Goal: Task Accomplishment & Management: Manage account settings

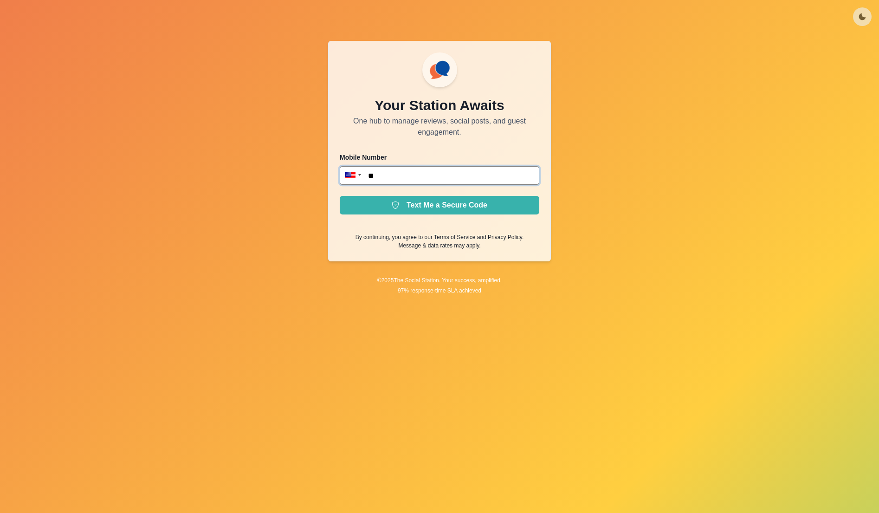
click at [423, 172] on input "**" at bounding box center [440, 175] width 200 height 19
type input "**********"
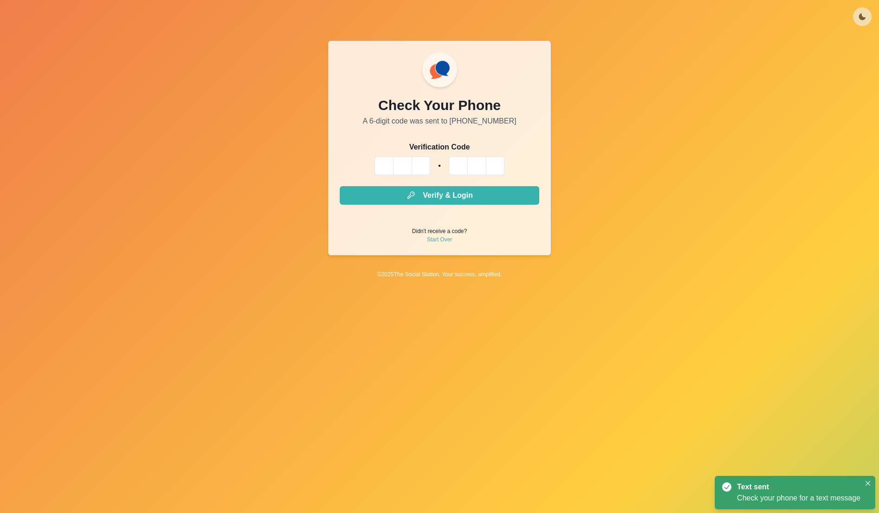
click at [392, 173] on input "Please enter your pin code" at bounding box center [384, 165] width 19 height 19
click at [378, 165] on input "Please enter your pin code" at bounding box center [384, 165] width 19 height 19
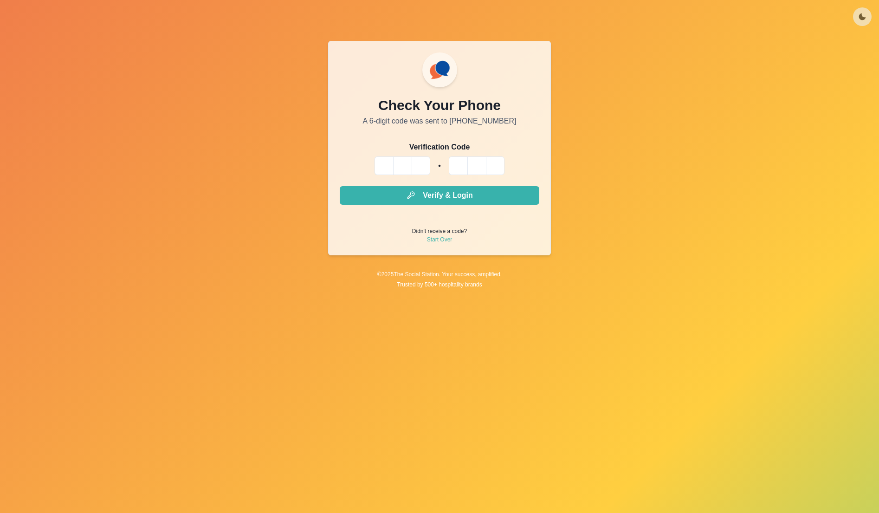
type input "*"
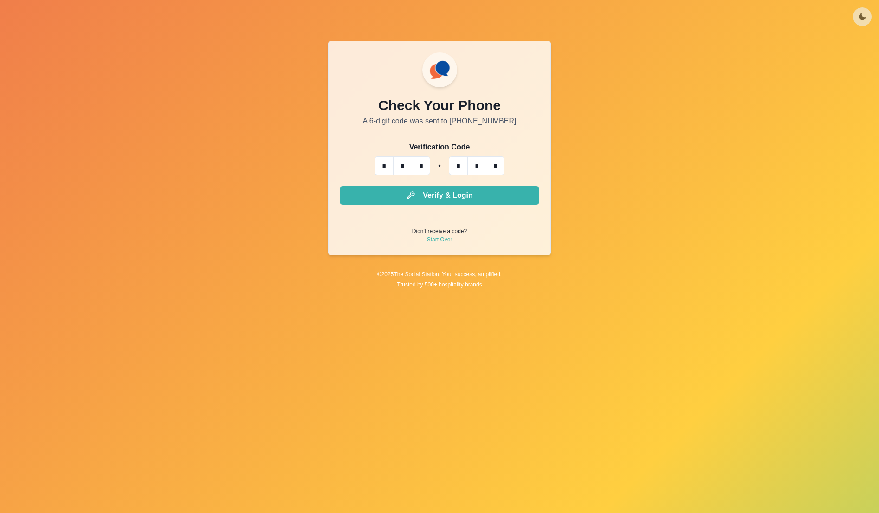
type input "*"
click at [340, 186] on button "Verify & Login" at bounding box center [440, 195] width 200 height 19
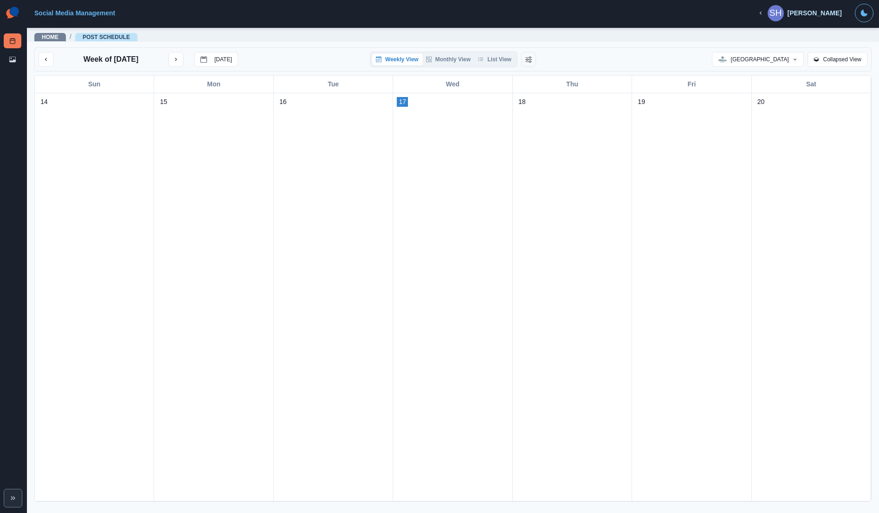
click at [782, 14] on div "SH" at bounding box center [776, 13] width 13 height 22
click at [817, 14] on div "[PERSON_NAME]" at bounding box center [815, 13] width 54 height 8
click at [837, 14] on div "[PERSON_NAME]" at bounding box center [815, 13] width 54 height 8
click at [764, 11] on icon "button" at bounding box center [761, 13] width 7 height 7
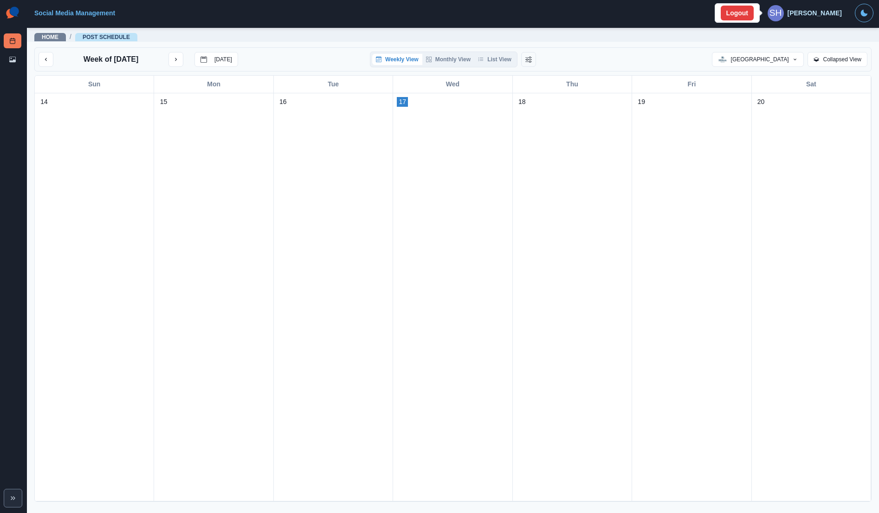
click at [818, 14] on div "[PERSON_NAME]" at bounding box center [815, 13] width 54 height 8
click at [782, 13] on div "SH" at bounding box center [776, 13] width 13 height 22
click at [868, 14] on icon "Toggle Mode" at bounding box center [864, 12] width 7 height 7
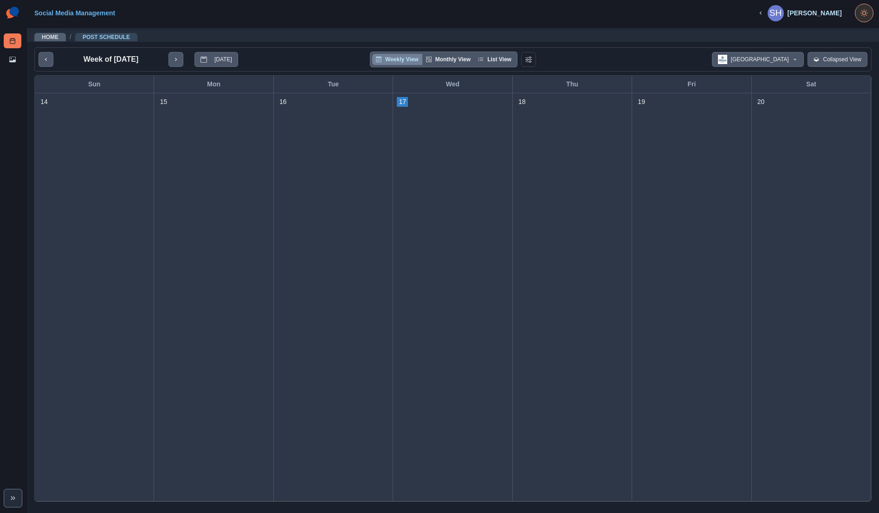
click at [868, 14] on icon "Toggle Mode" at bounding box center [864, 12] width 7 height 7
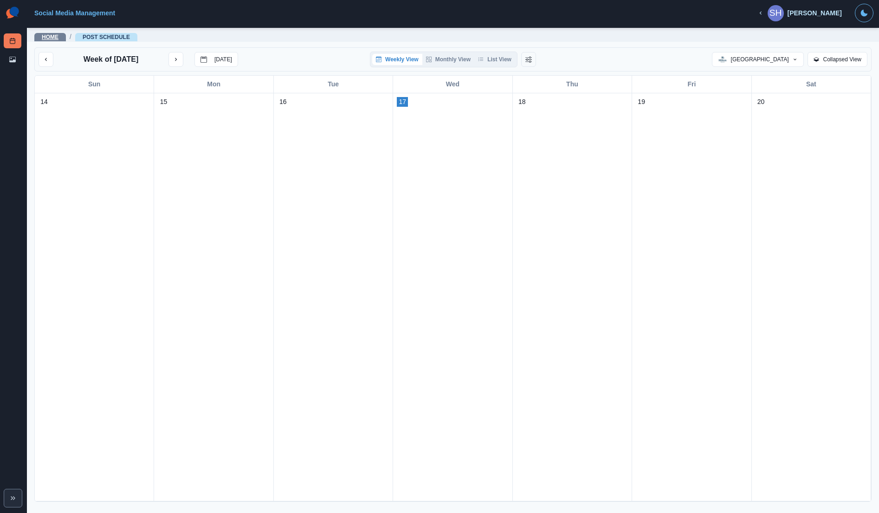
click at [58, 37] on link "Home" at bounding box center [50, 37] width 17 height 7
click at [60, 13] on link "Social Media Management" at bounding box center [74, 12] width 81 height 7
click at [55, 15] on link "Social Media Management" at bounding box center [74, 12] width 81 height 7
click at [57, 39] on link "Home" at bounding box center [50, 37] width 17 height 7
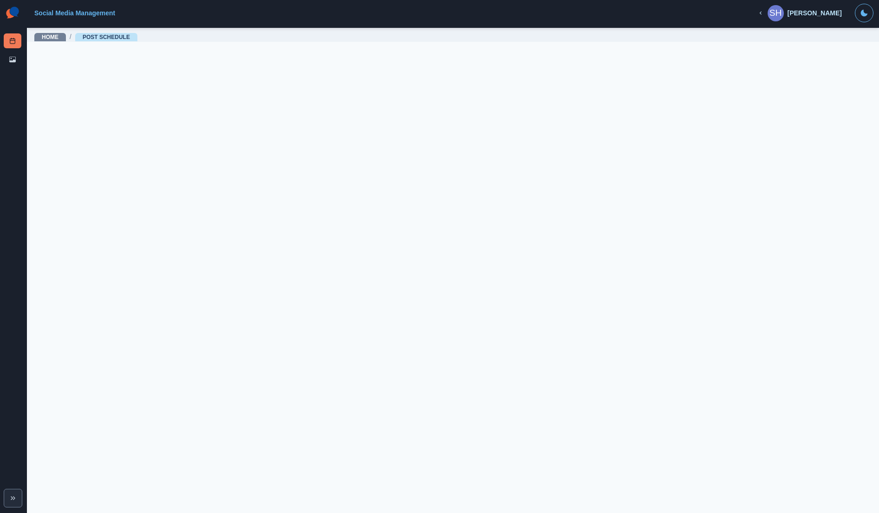
click at [11, 13] on img at bounding box center [13, 13] width 18 height 19
click at [792, 60] on button "[GEOGRAPHIC_DATA]" at bounding box center [758, 59] width 92 height 15
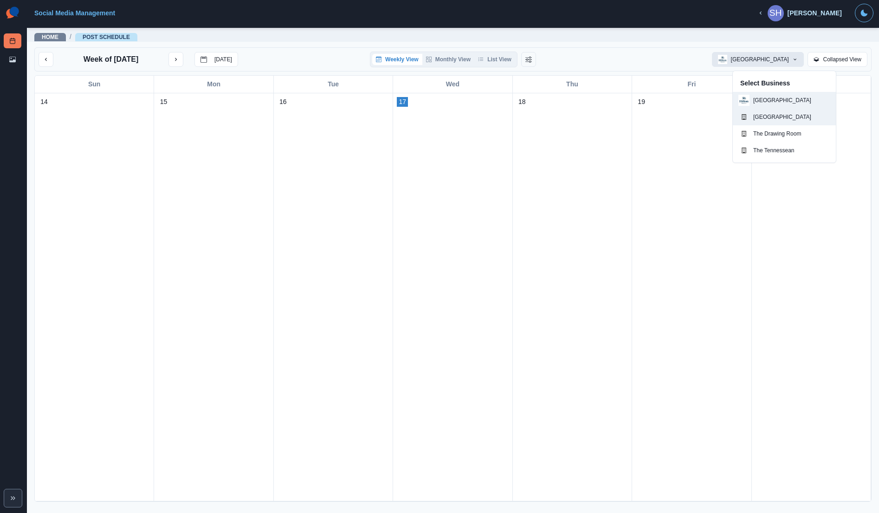
click at [786, 119] on p "[GEOGRAPHIC_DATA]" at bounding box center [783, 117] width 58 height 8
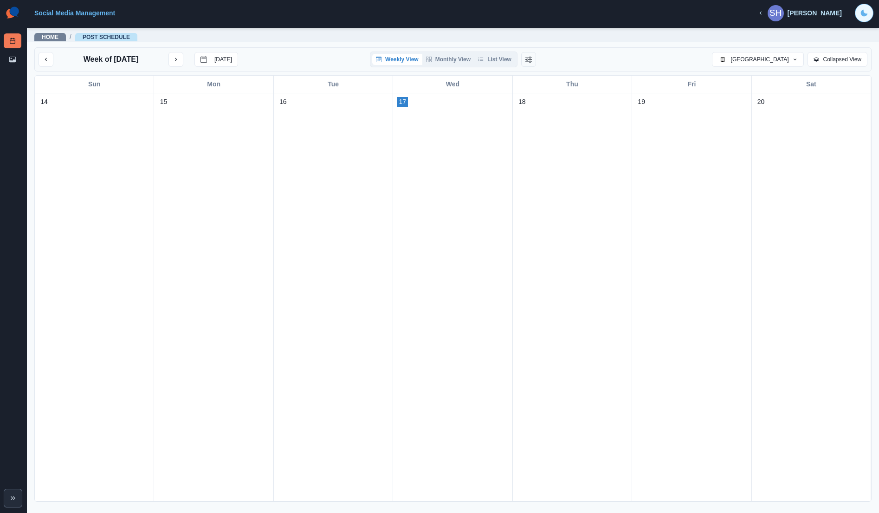
click at [865, 14] on icon "Toggle Mode" at bounding box center [864, 13] width 7 height 7
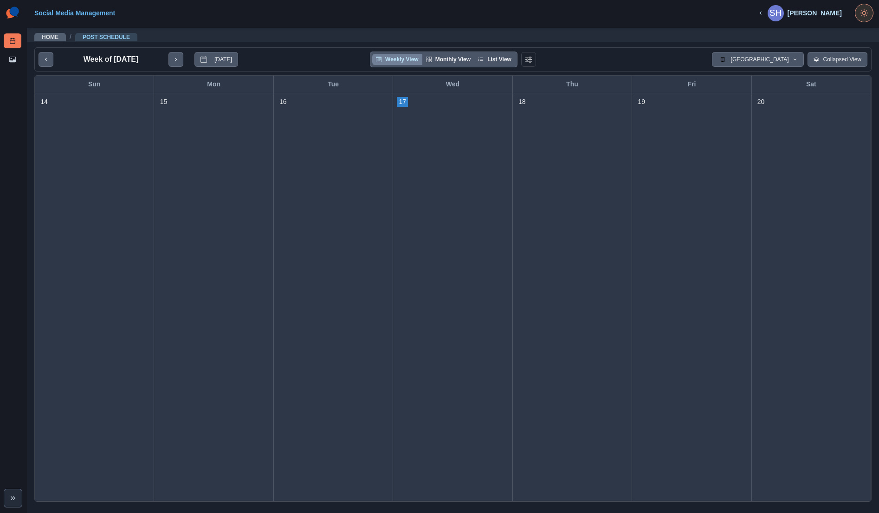
click at [865, 14] on circle "Toggle Mode" at bounding box center [864, 13] width 3 height 3
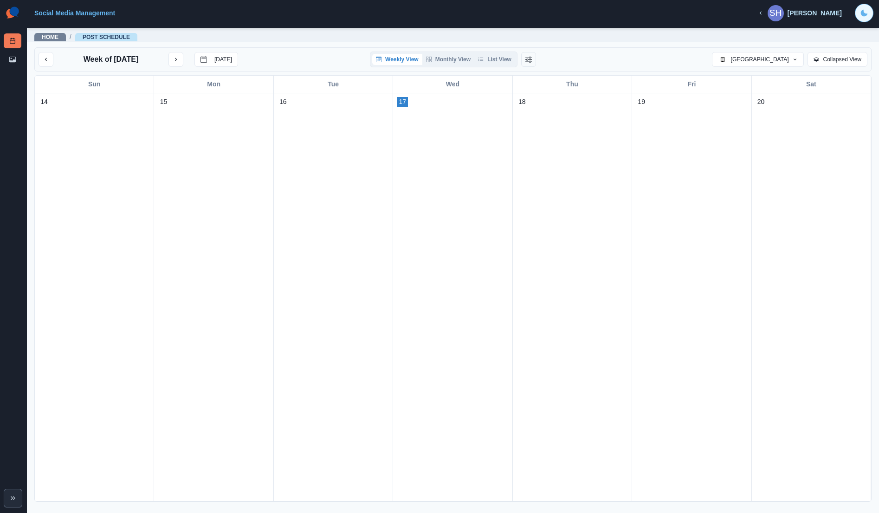
click at [764, 15] on icon "button" at bounding box center [761, 13] width 7 height 7
click at [782, 12] on div "SH" at bounding box center [776, 13] width 13 height 22
click at [814, 12] on div "[PERSON_NAME]" at bounding box center [815, 13] width 54 height 8
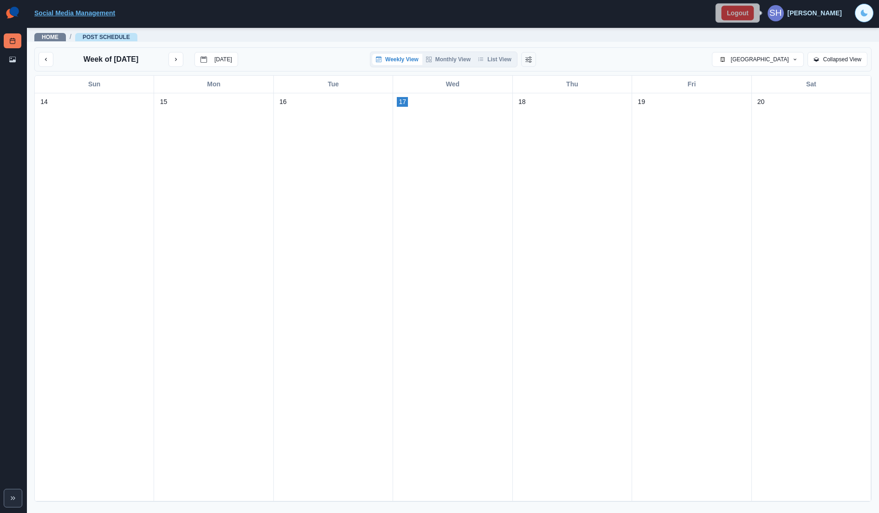
click at [68, 17] on link "Social Media Management" at bounding box center [74, 12] width 81 height 7
click at [46, 36] on link "Home" at bounding box center [50, 37] width 17 height 7
click at [118, 38] on link "Post Schedule" at bounding box center [106, 37] width 47 height 7
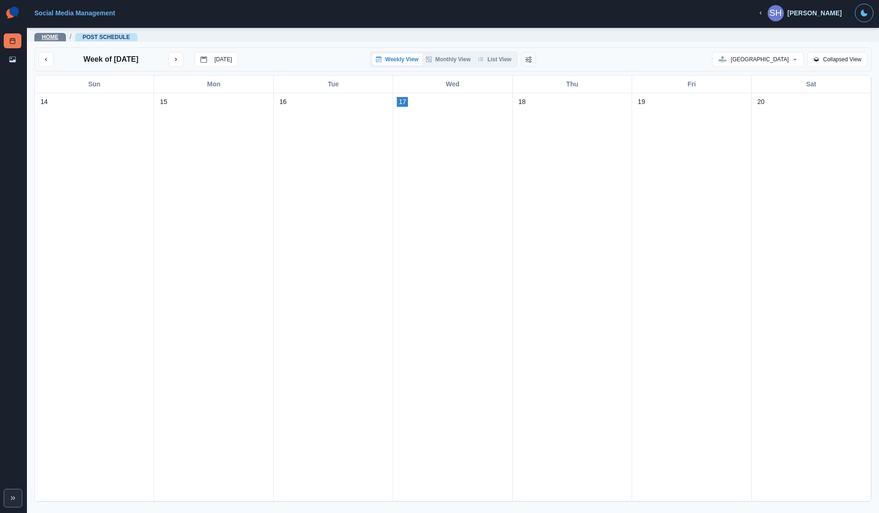
click at [45, 37] on link "Home" at bounding box center [50, 37] width 17 height 7
